Goal: Navigation & Orientation: Find specific page/section

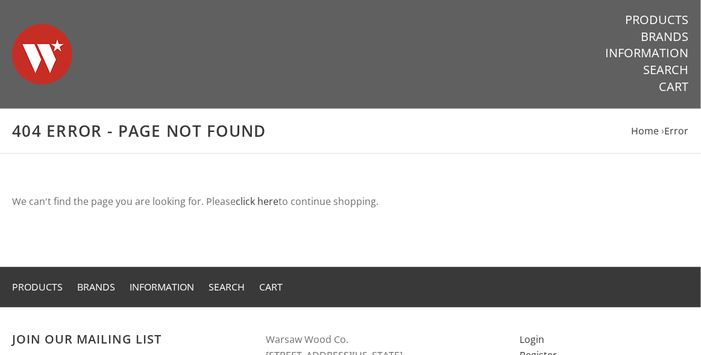
click at [74, 61] on div "Warsaw Wood Co." at bounding box center [245, 54] width 491 height 108
click at [39, 63] on img at bounding box center [42, 54] width 60 height 84
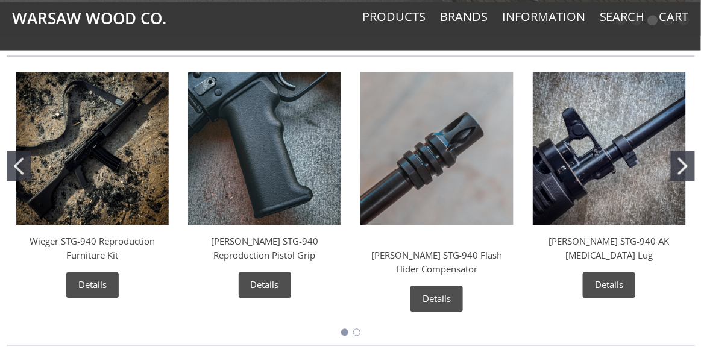
scroll to position [663, 0]
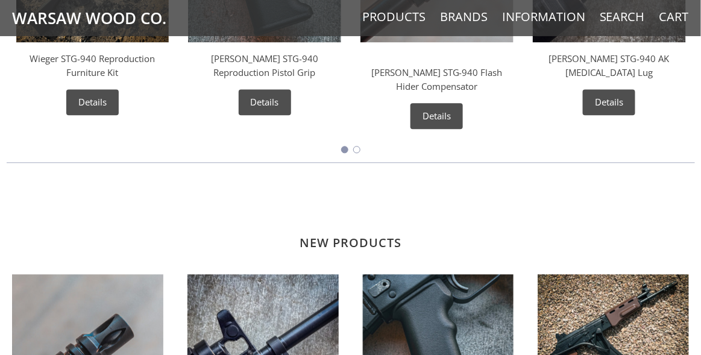
click at [356, 149] on button "Go to slide 2" at bounding box center [356, 149] width 7 height 7
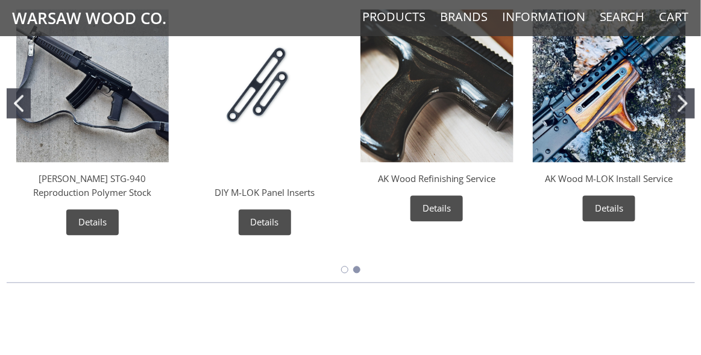
scroll to position [482, 0]
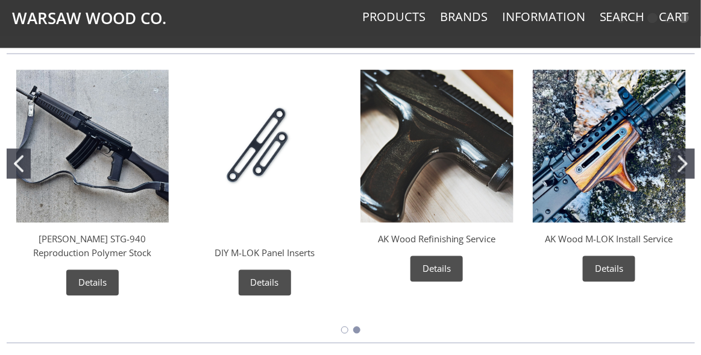
click at [466, 135] on img "AK Wood Refinishing Service" at bounding box center [436, 146] width 153 height 153
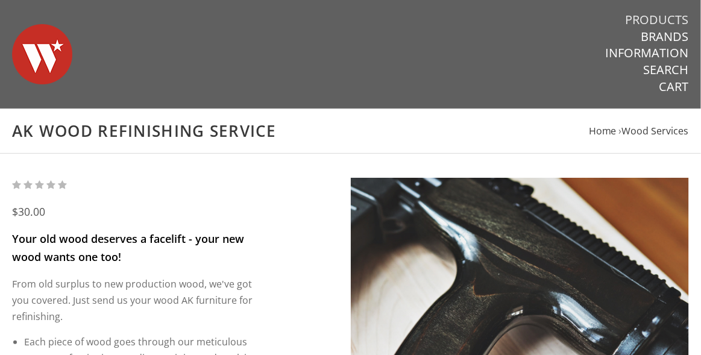
click at [665, 20] on link "Products" at bounding box center [657, 20] width 63 height 16
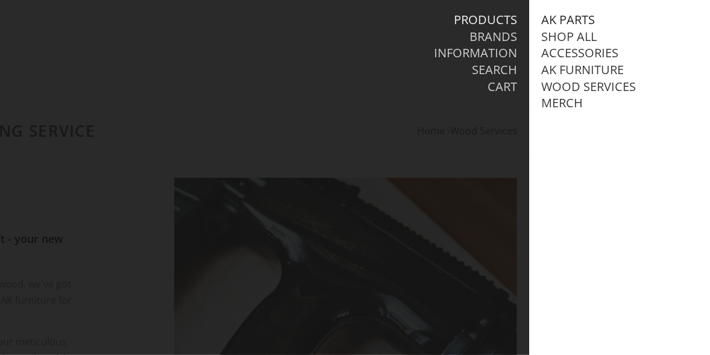
click at [580, 22] on link "AK Parts" at bounding box center [568, 20] width 54 height 16
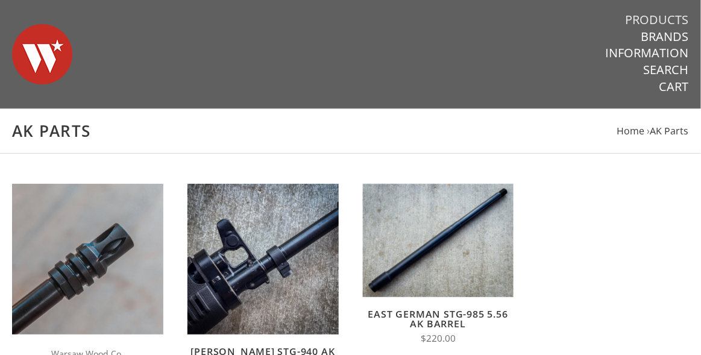
click at [659, 18] on link "Products" at bounding box center [657, 20] width 63 height 16
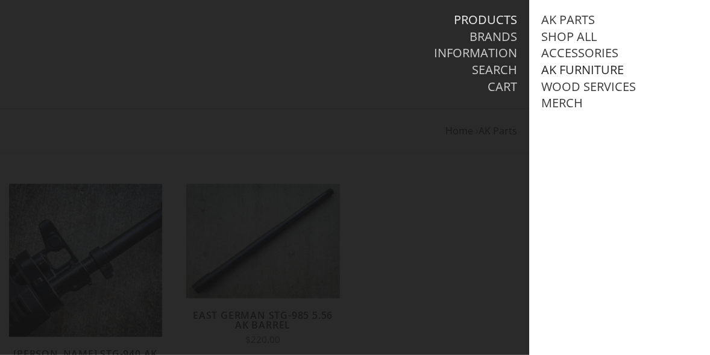
click at [610, 71] on link "AK Furniture" at bounding box center [582, 70] width 83 height 16
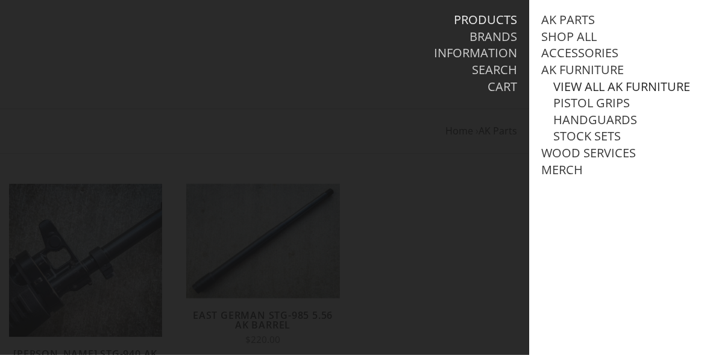
click at [593, 87] on link "View all AK Furniture" at bounding box center [621, 87] width 137 height 16
